Goal: Register for event/course

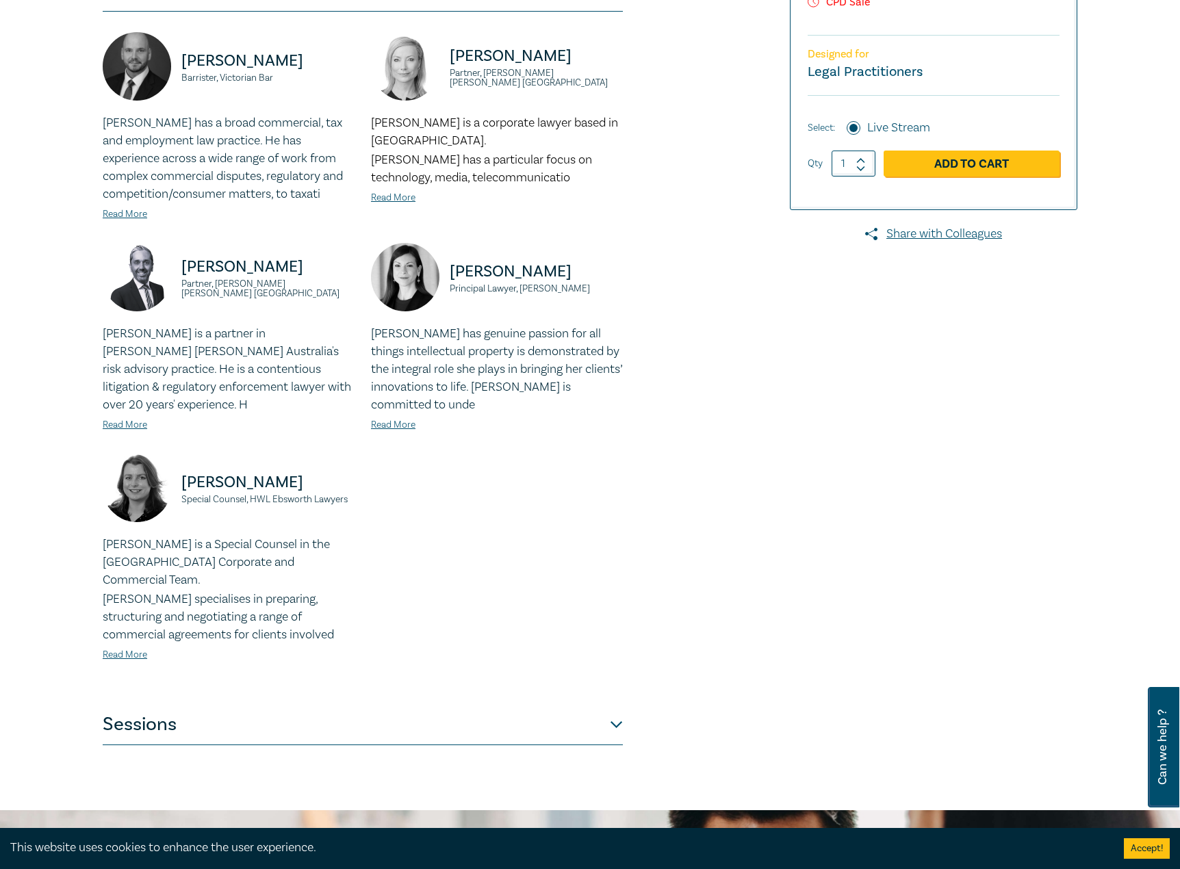
scroll to position [411, 0]
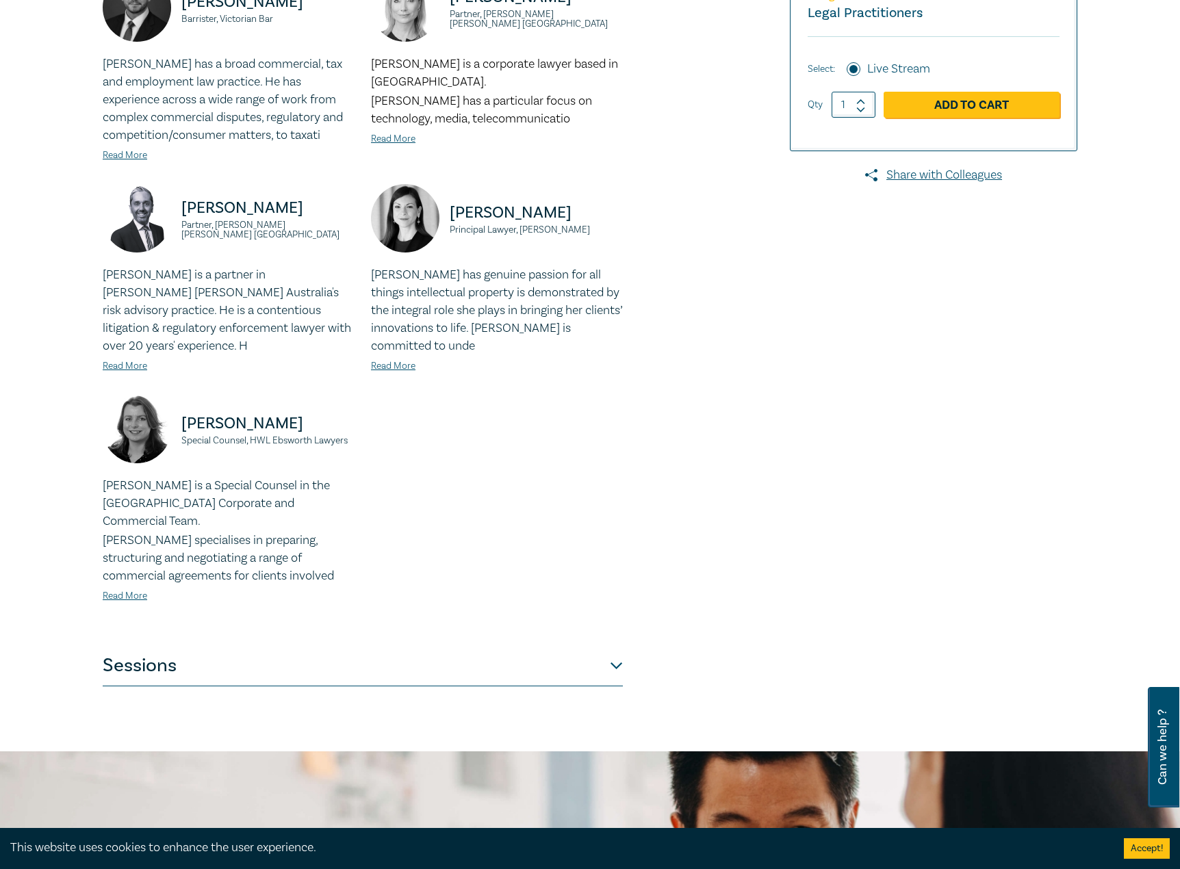
click at [202, 625] on div "[PERSON_NAME], Victorian Bar Csaba has a broad commercial, tax and employment l…" at bounding box center [363, 299] width 520 height 693
click at [191, 646] on button "Sessions" at bounding box center [363, 665] width 520 height 41
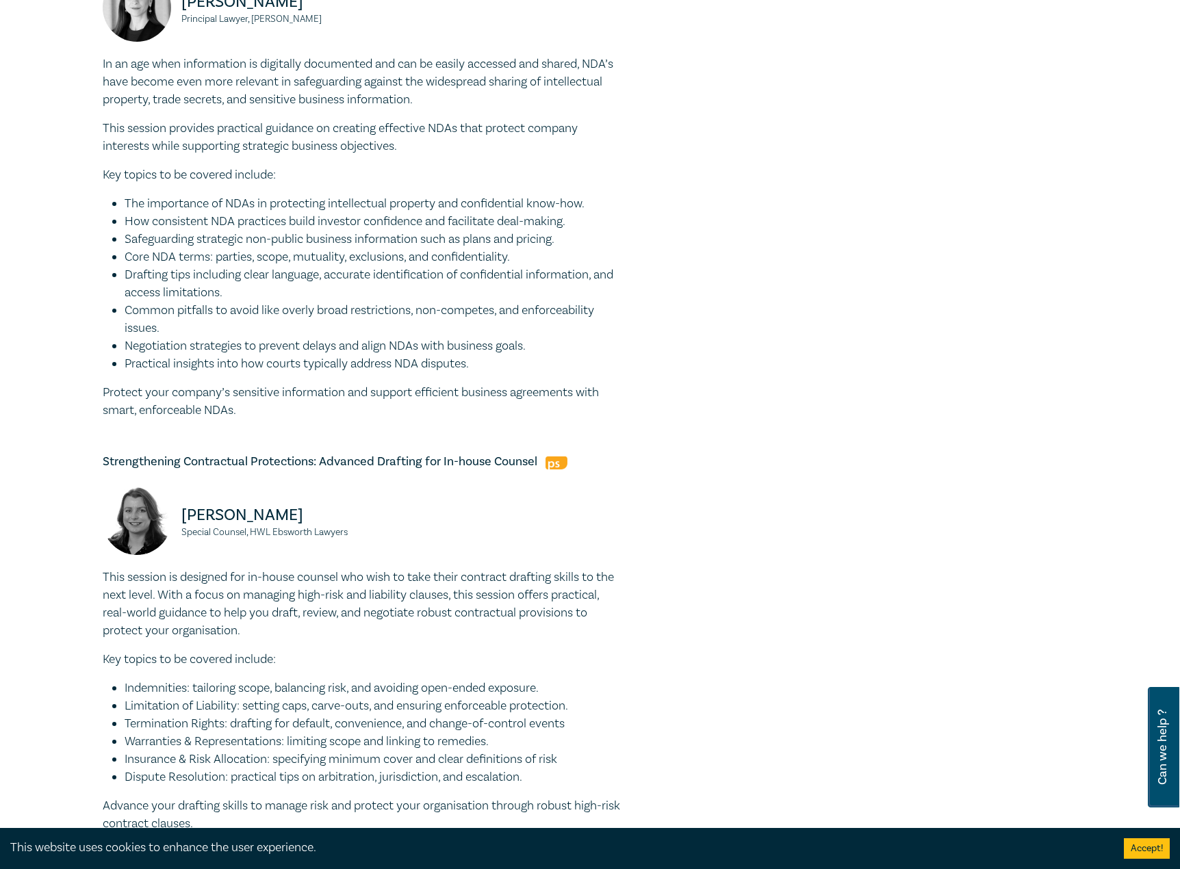
scroll to position [1506, 0]
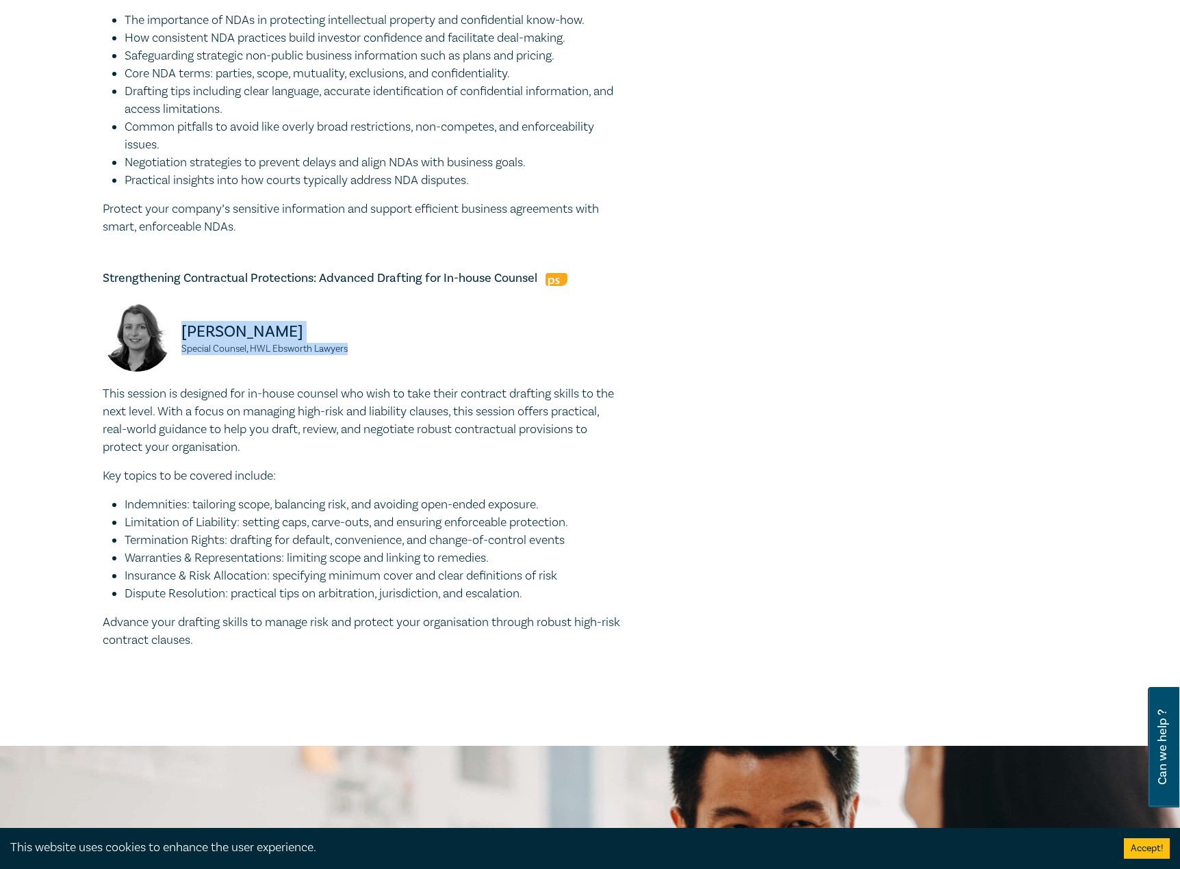
drag, startPoint x: 371, startPoint y: 348, endPoint x: 181, endPoint y: 325, distance: 191.7
click at [181, 325] on div "Nicole Butler Special Counsel, HWL Ebsworth Lawyers" at bounding box center [362, 344] width 537 height 82
copy div "Nicole Butler Special Counsel, HWL Ebsworth Lawyers"
